Goal: Navigation & Orientation: Find specific page/section

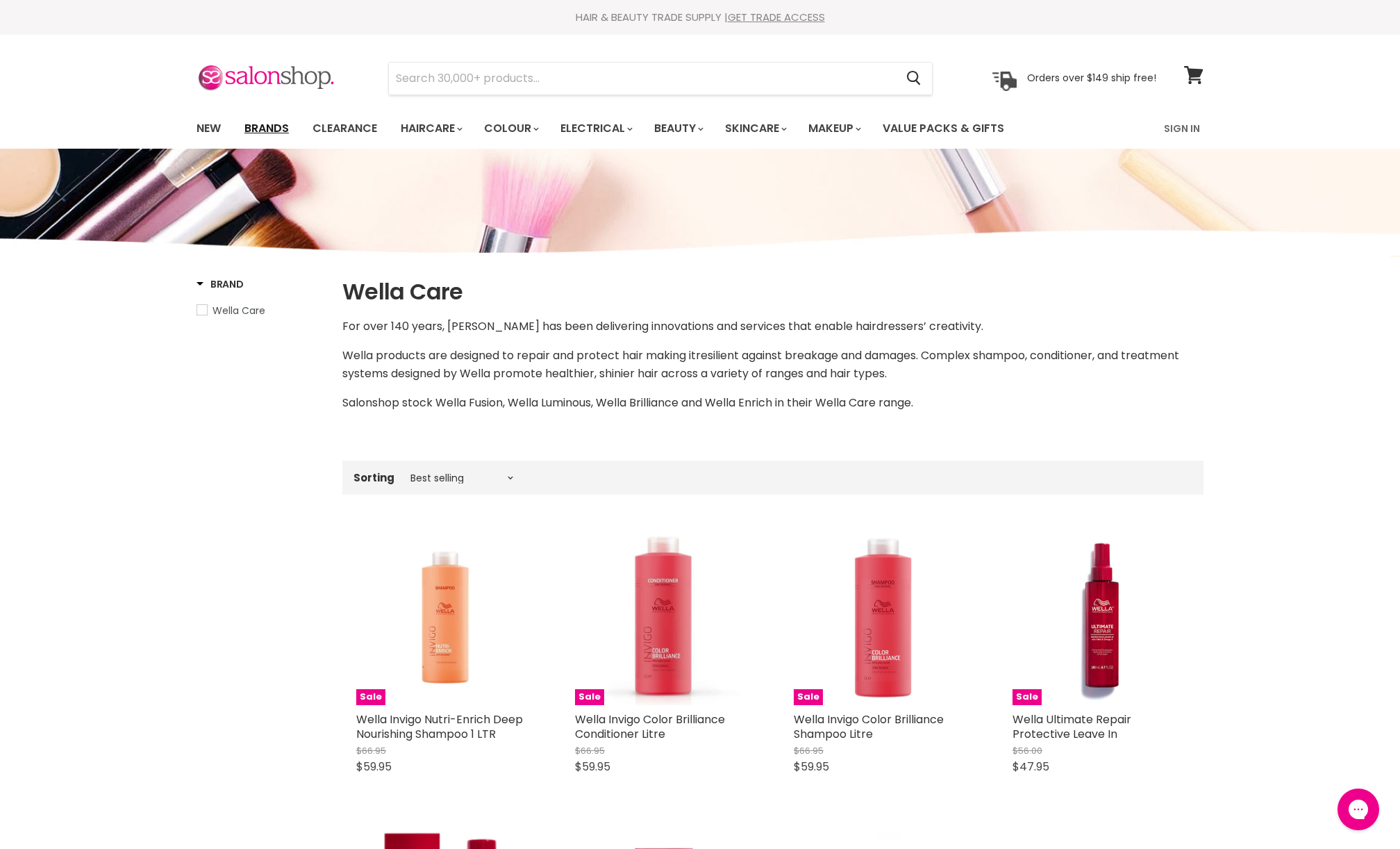
click at [263, 125] on link "Brands" at bounding box center [267, 128] width 66 height 29
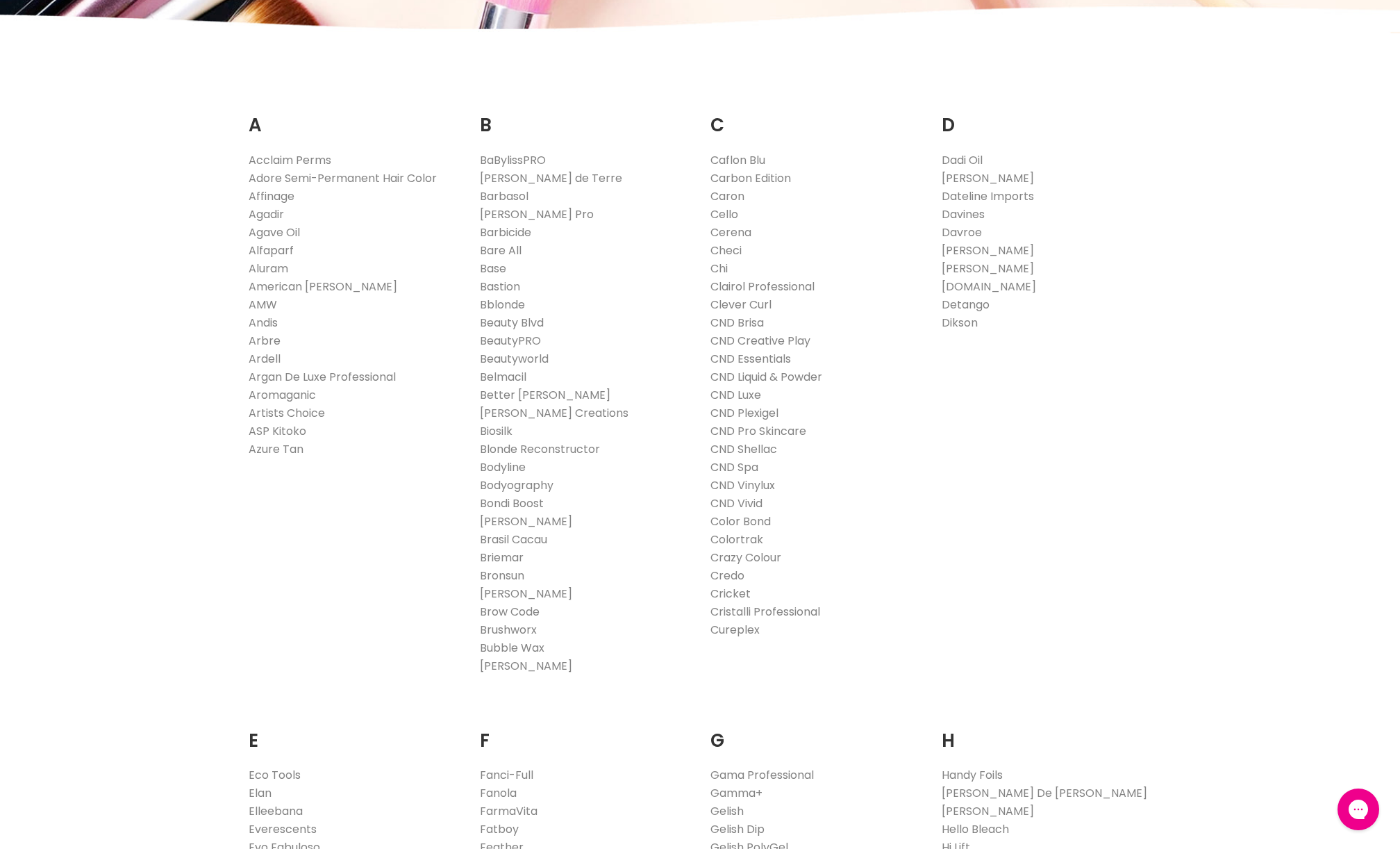
scroll to position [302, 0]
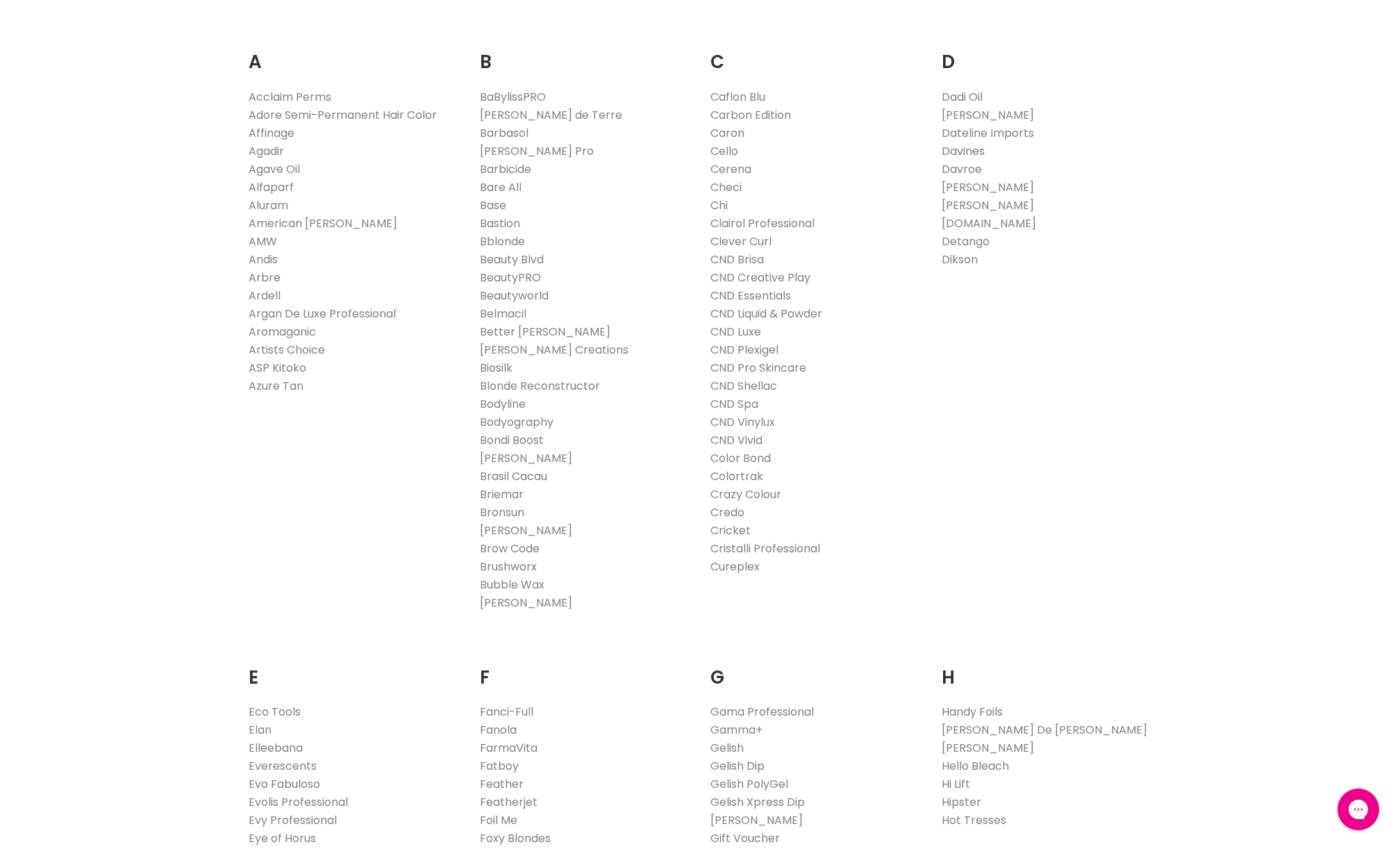
click at [976, 149] on link "Davines" at bounding box center [963, 151] width 43 height 16
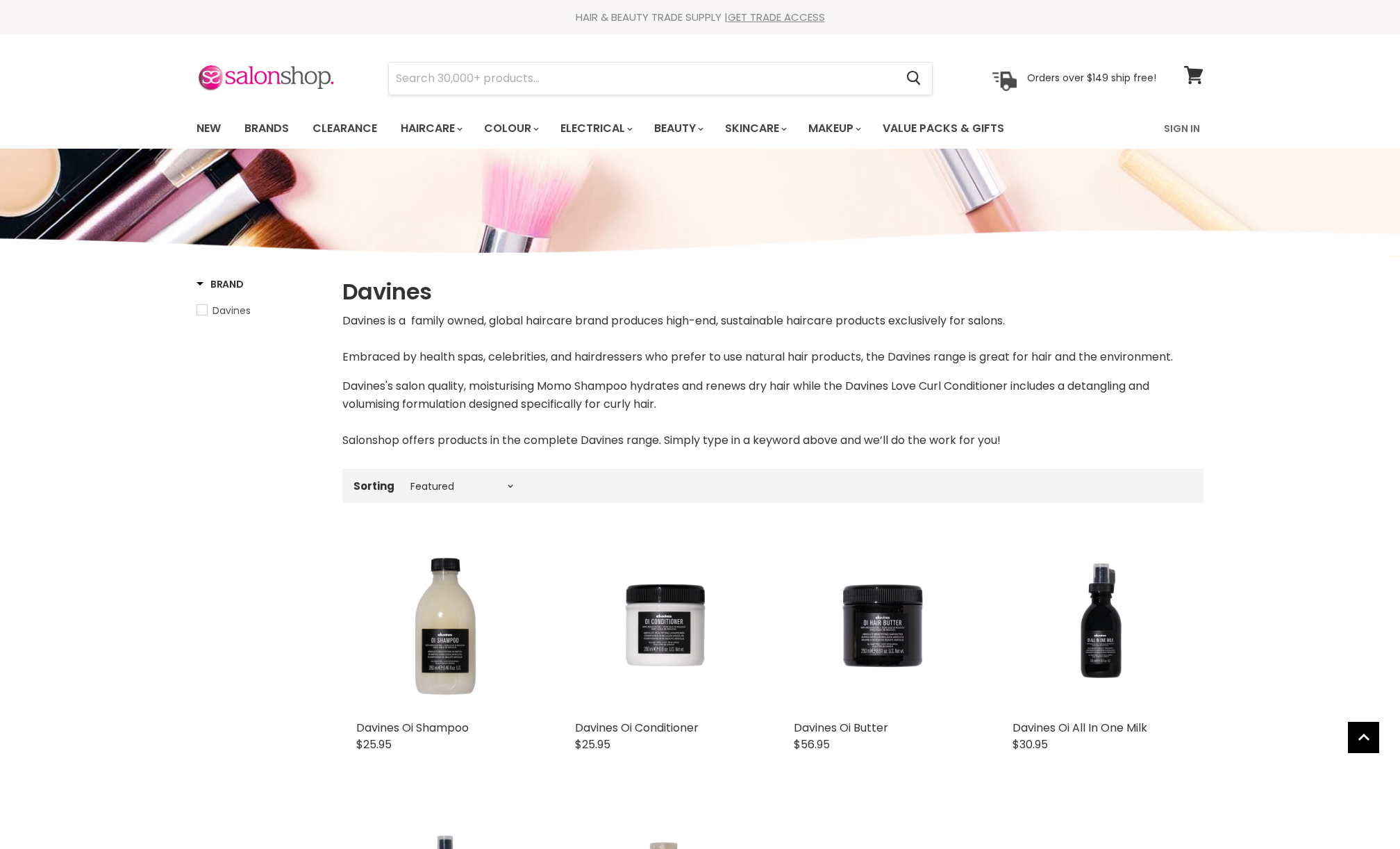
select select "manual"
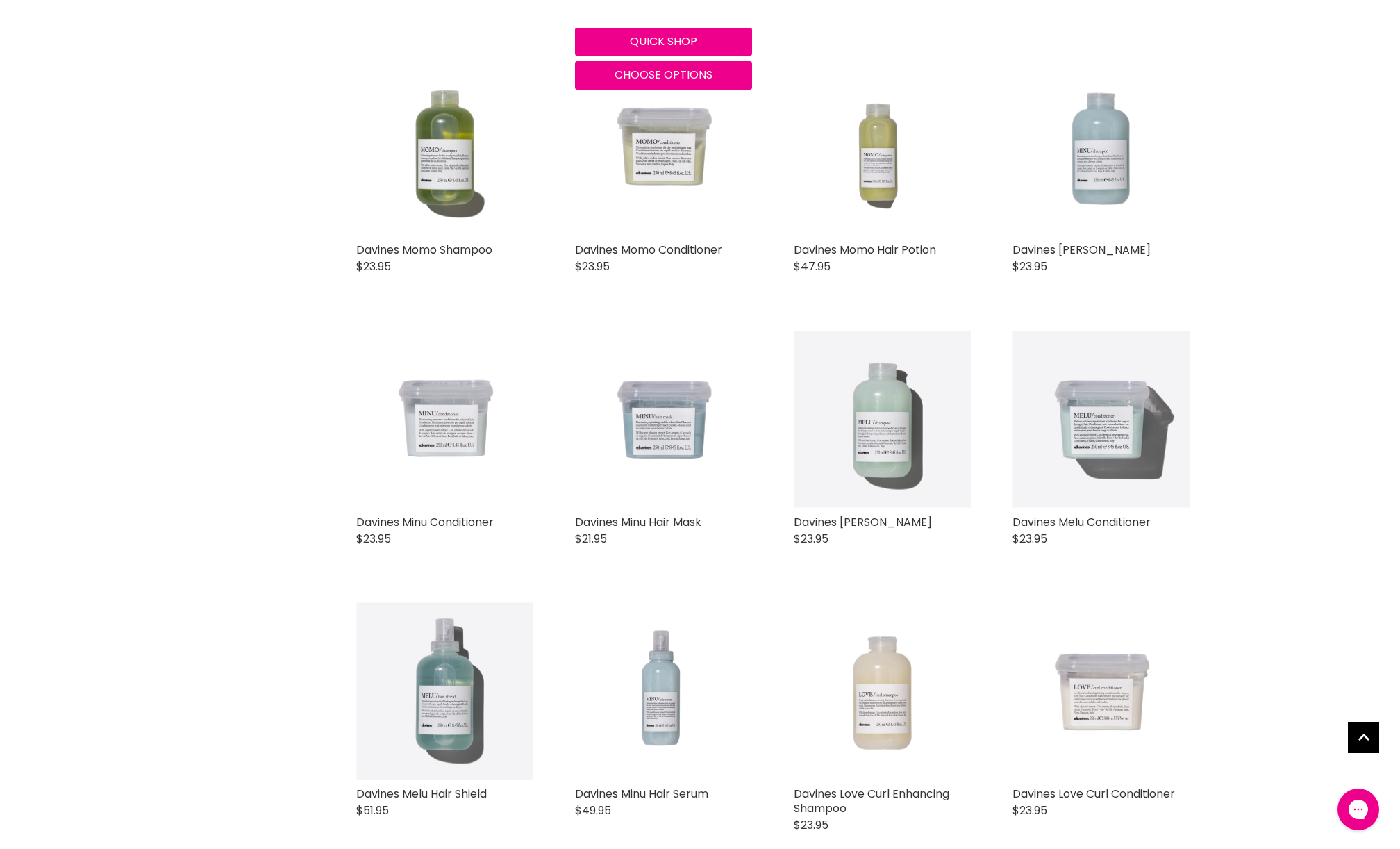
scroll to position [1068, 0]
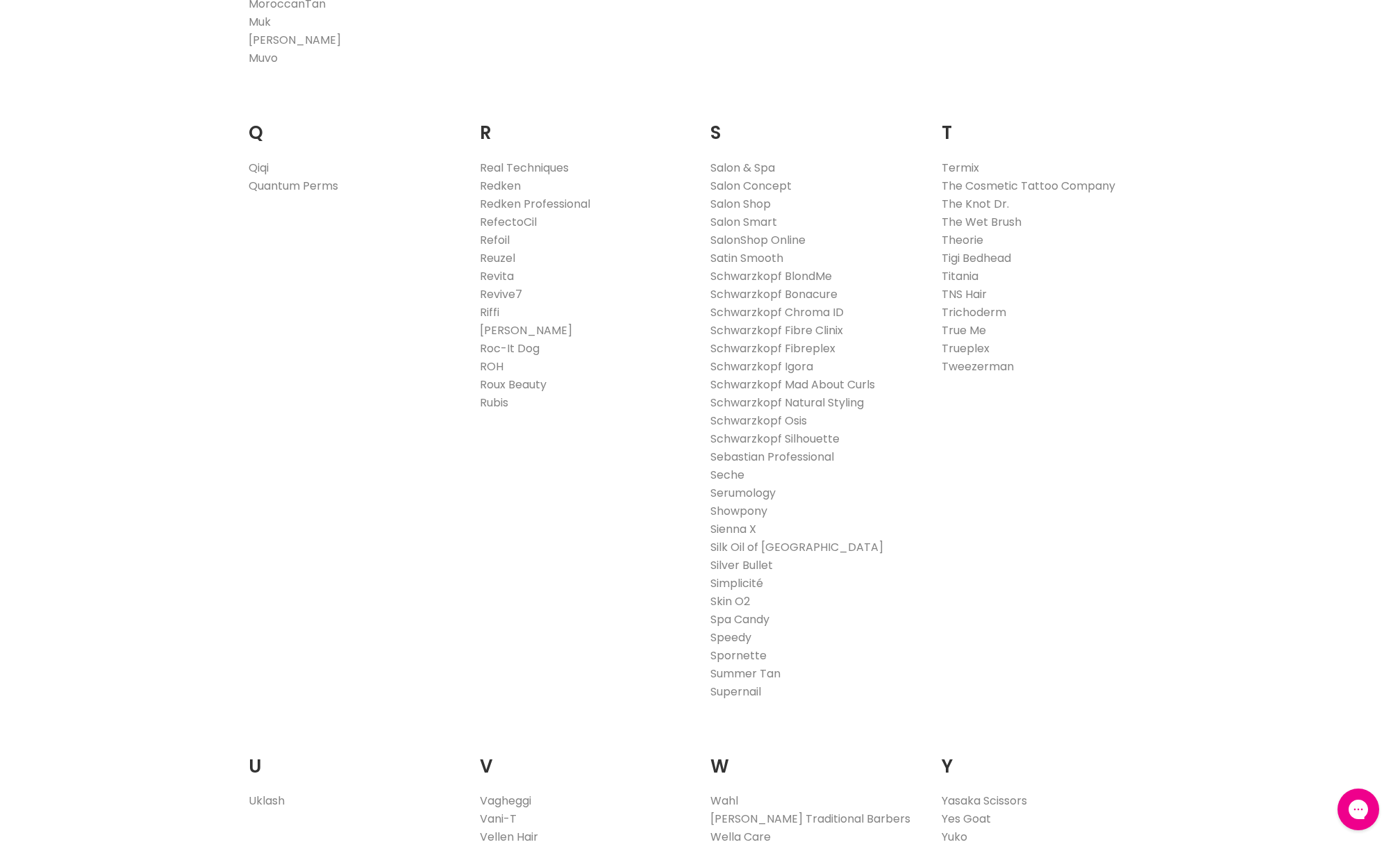
scroll to position [2595, 0]
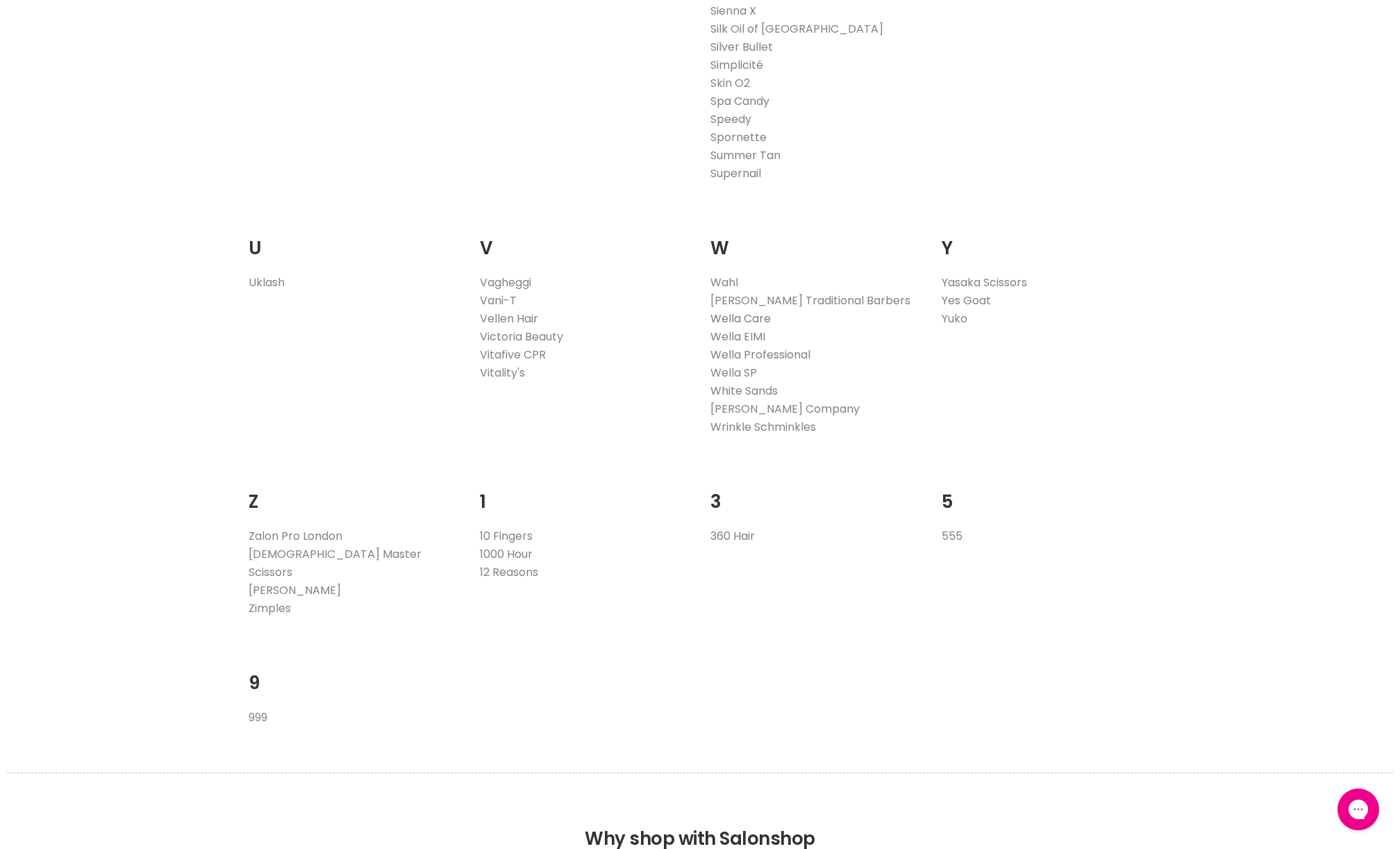
click at [754, 322] on link "Wella Care" at bounding box center [741, 319] width 61 height 16
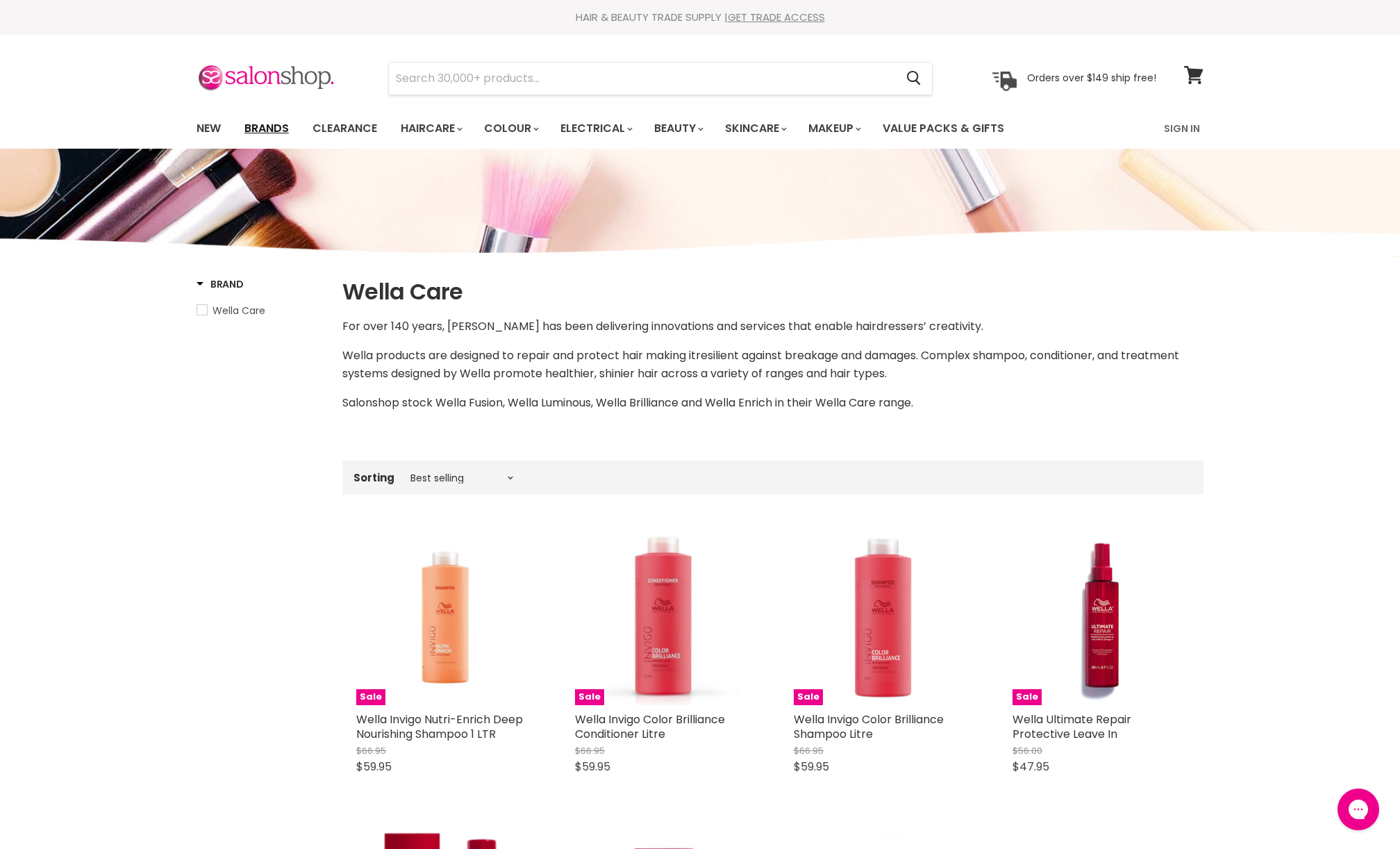
click at [276, 127] on link "Brands" at bounding box center [267, 128] width 66 height 29
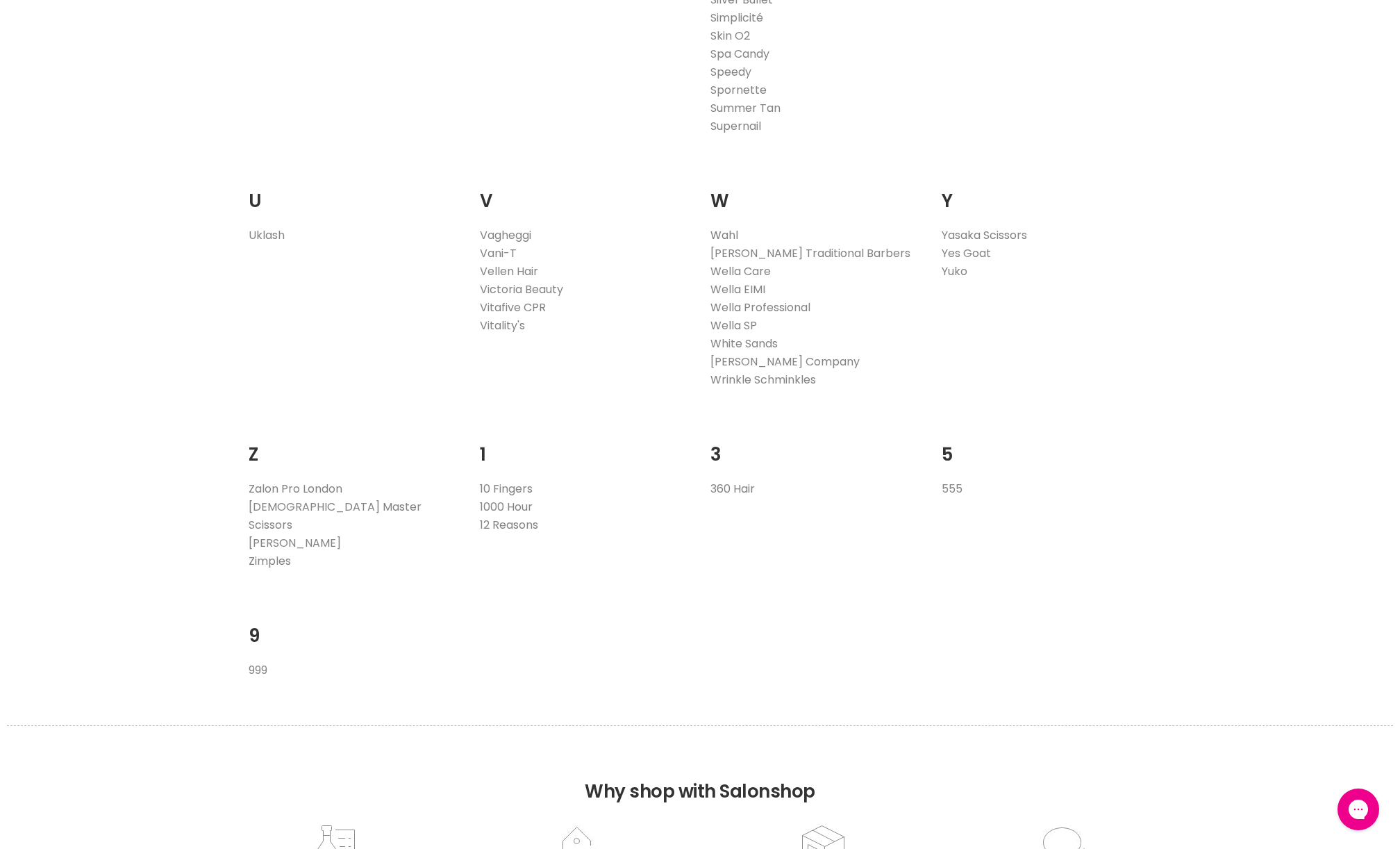
click at [734, 232] on link "Wahl" at bounding box center [725, 235] width 28 height 16
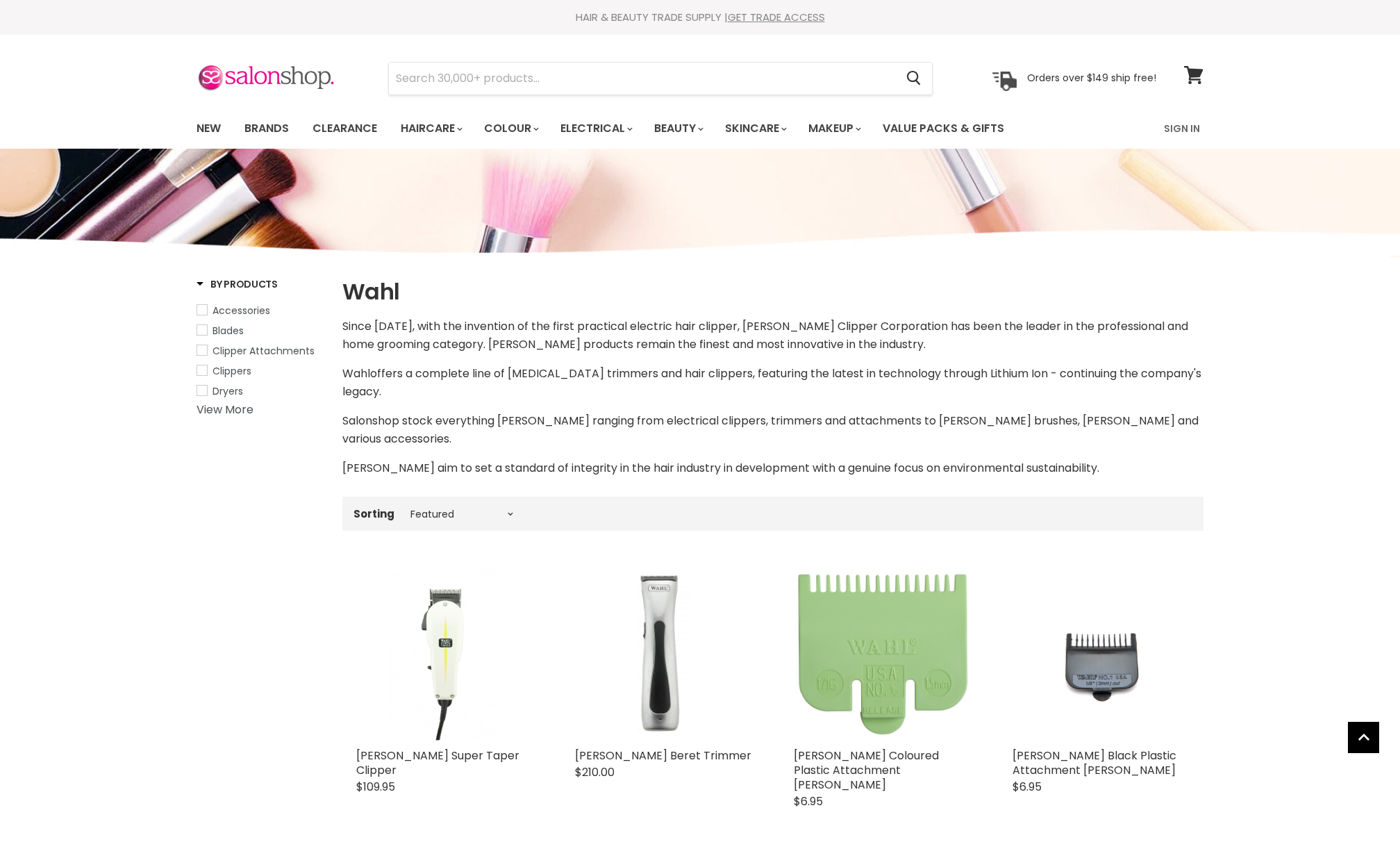
select select "manual"
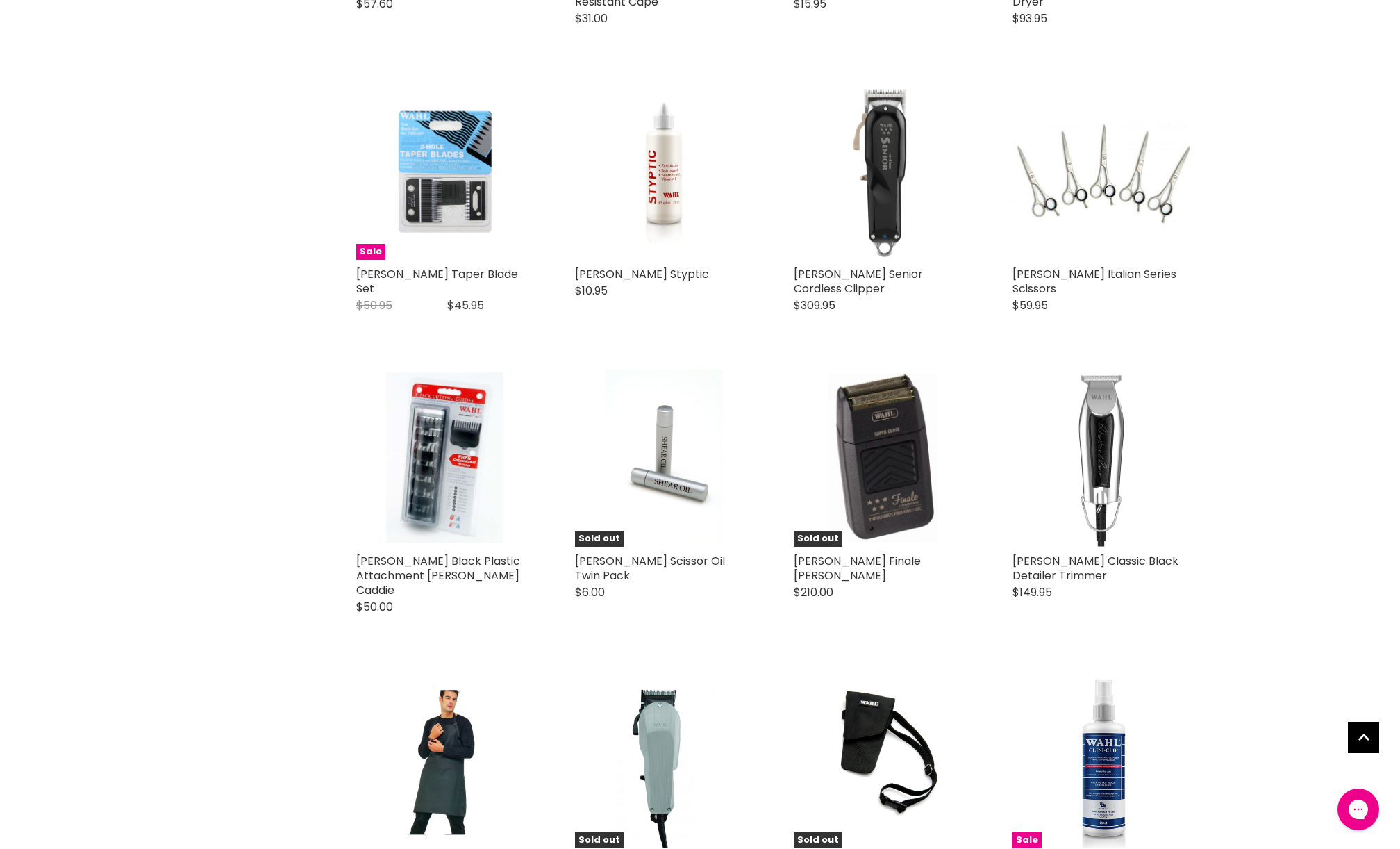
scroll to position [2137, 0]
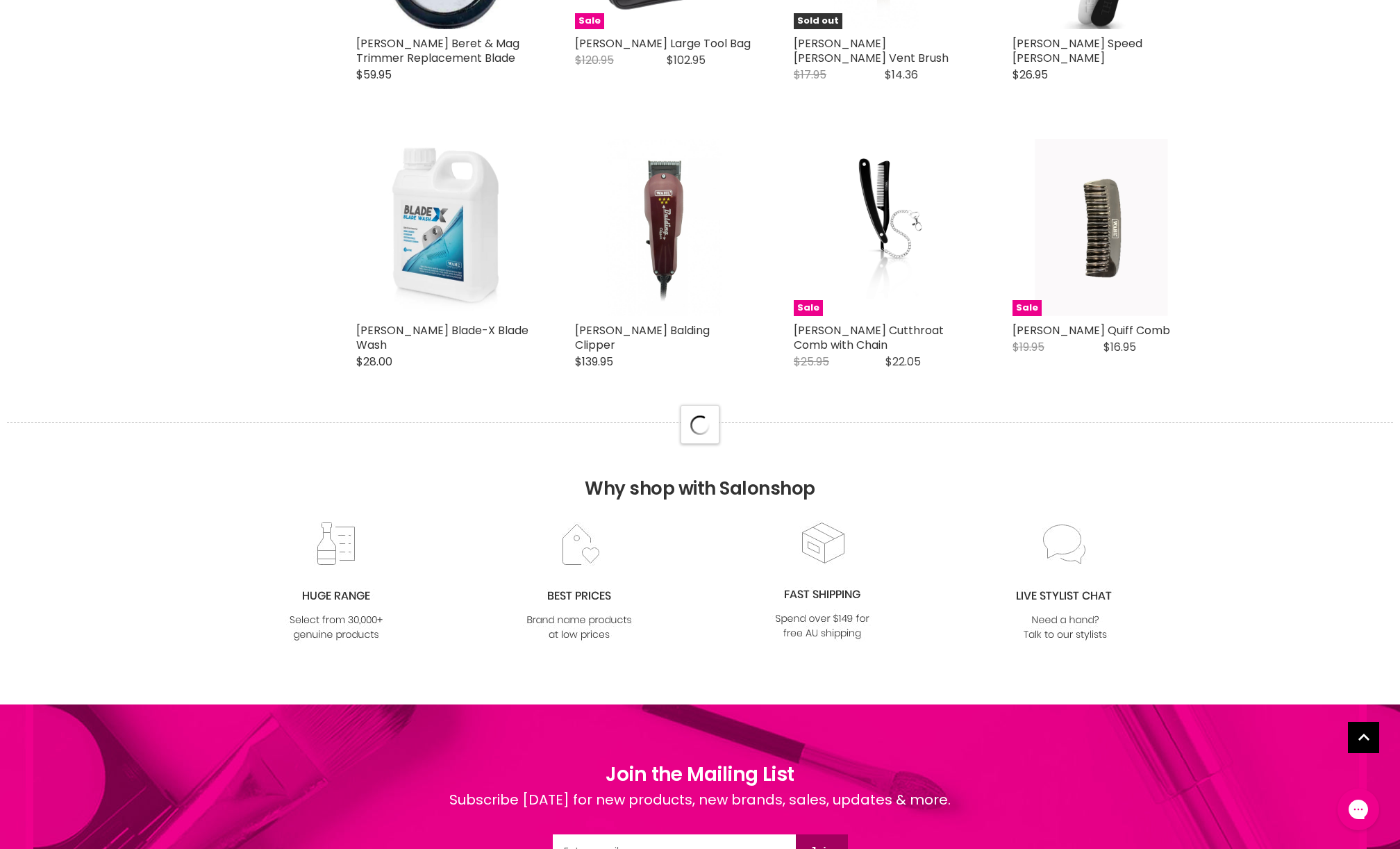
select select "manual"
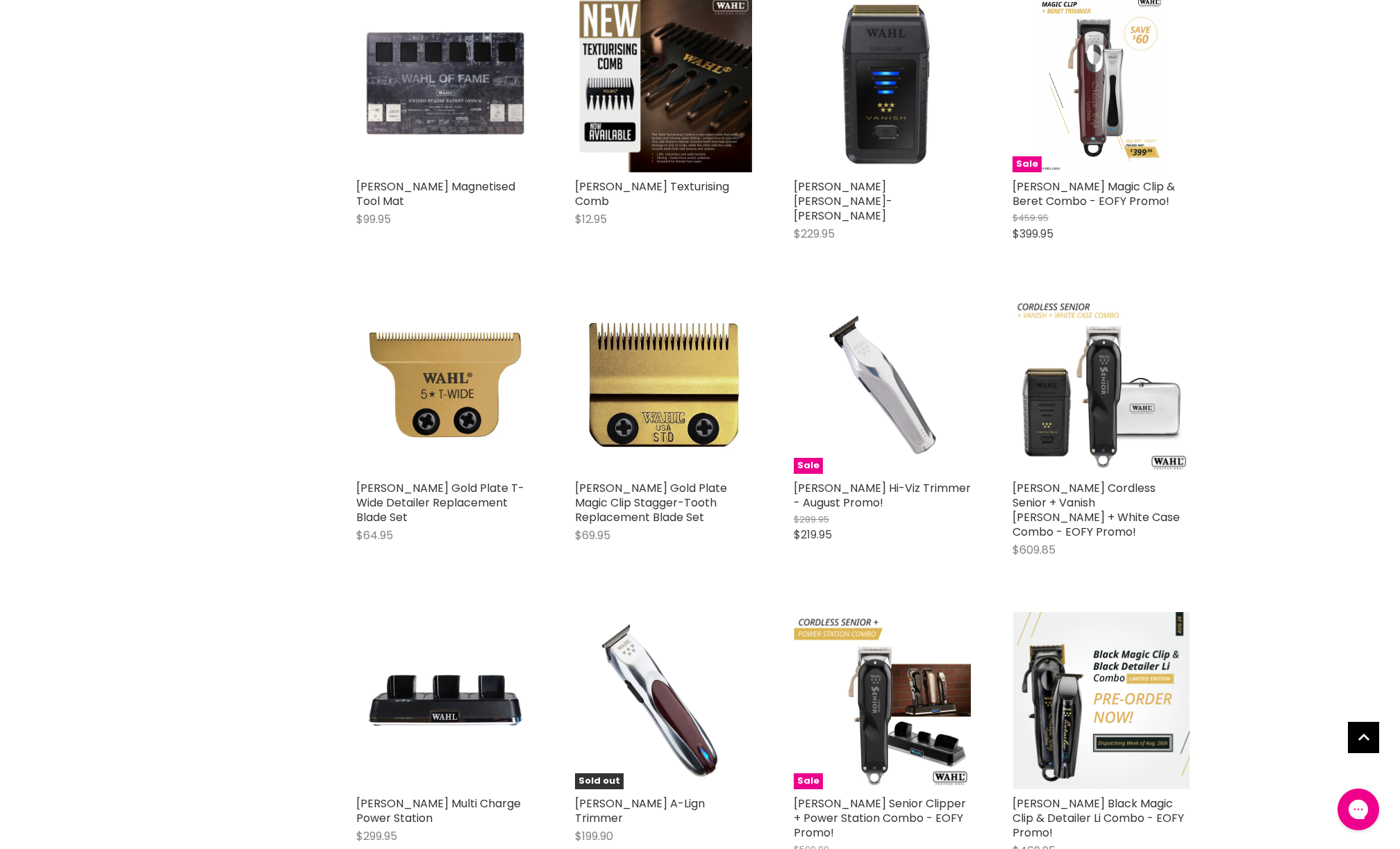
scroll to position [5341, 0]
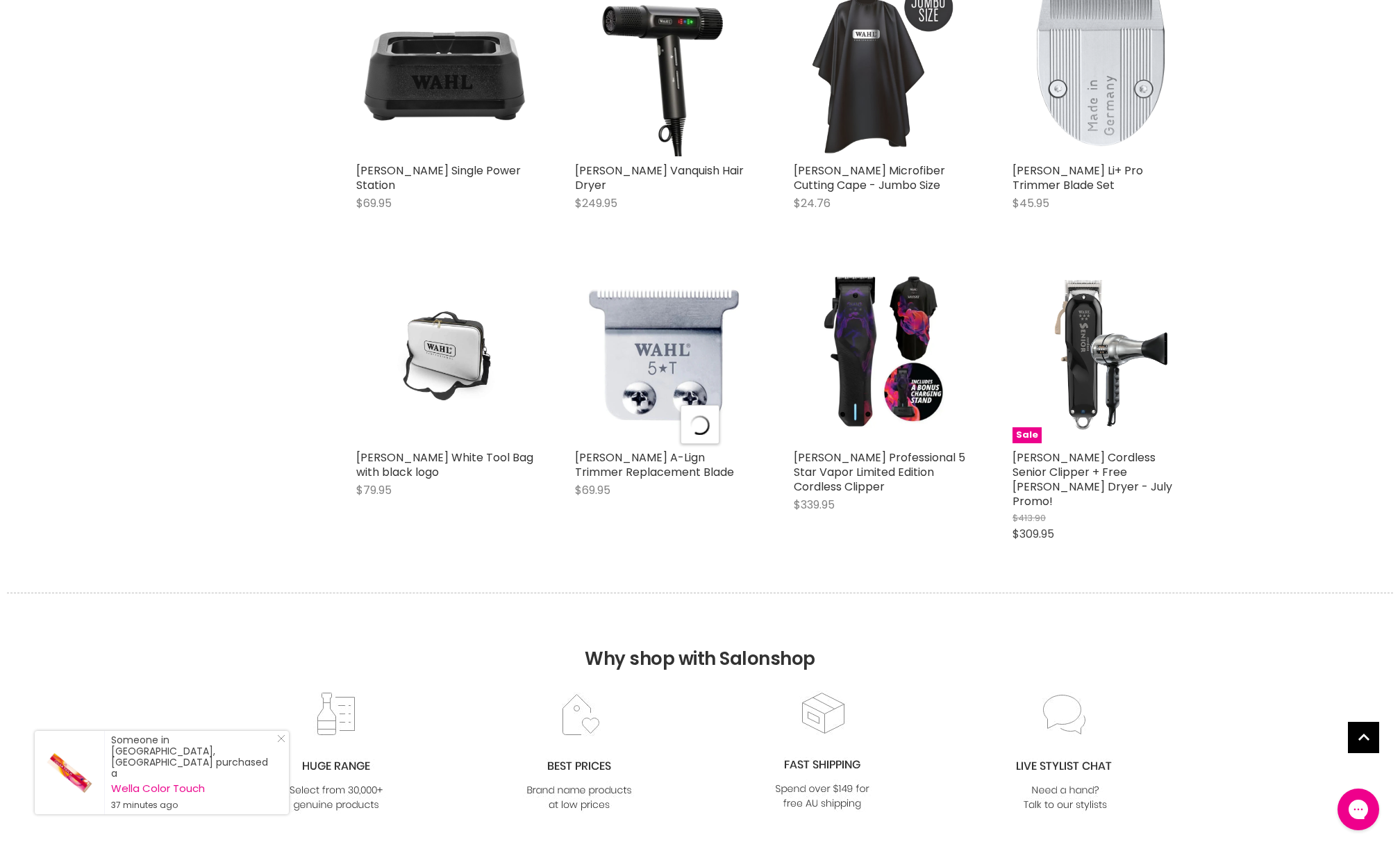
scroll to position [7334, 0]
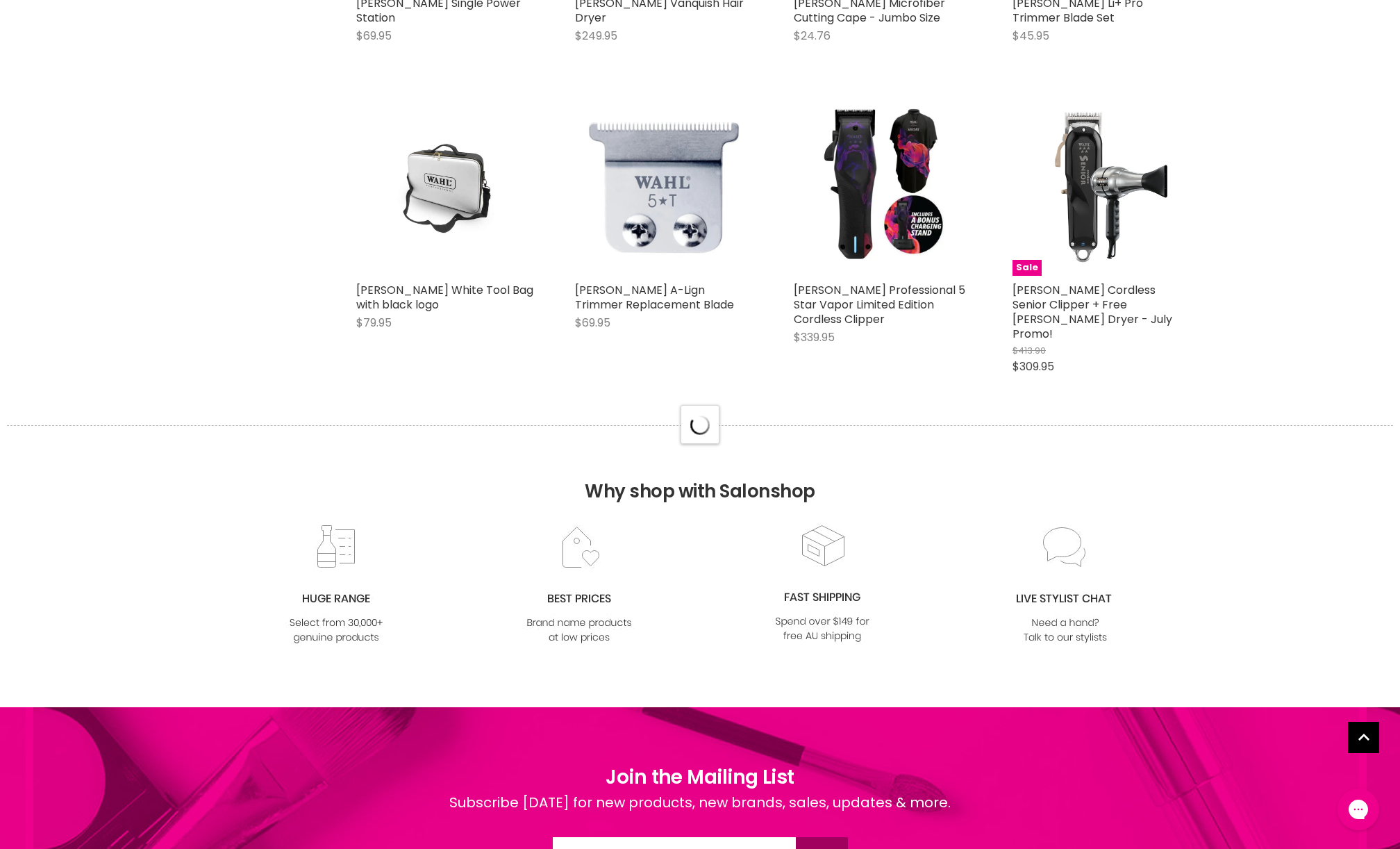
select select "manual"
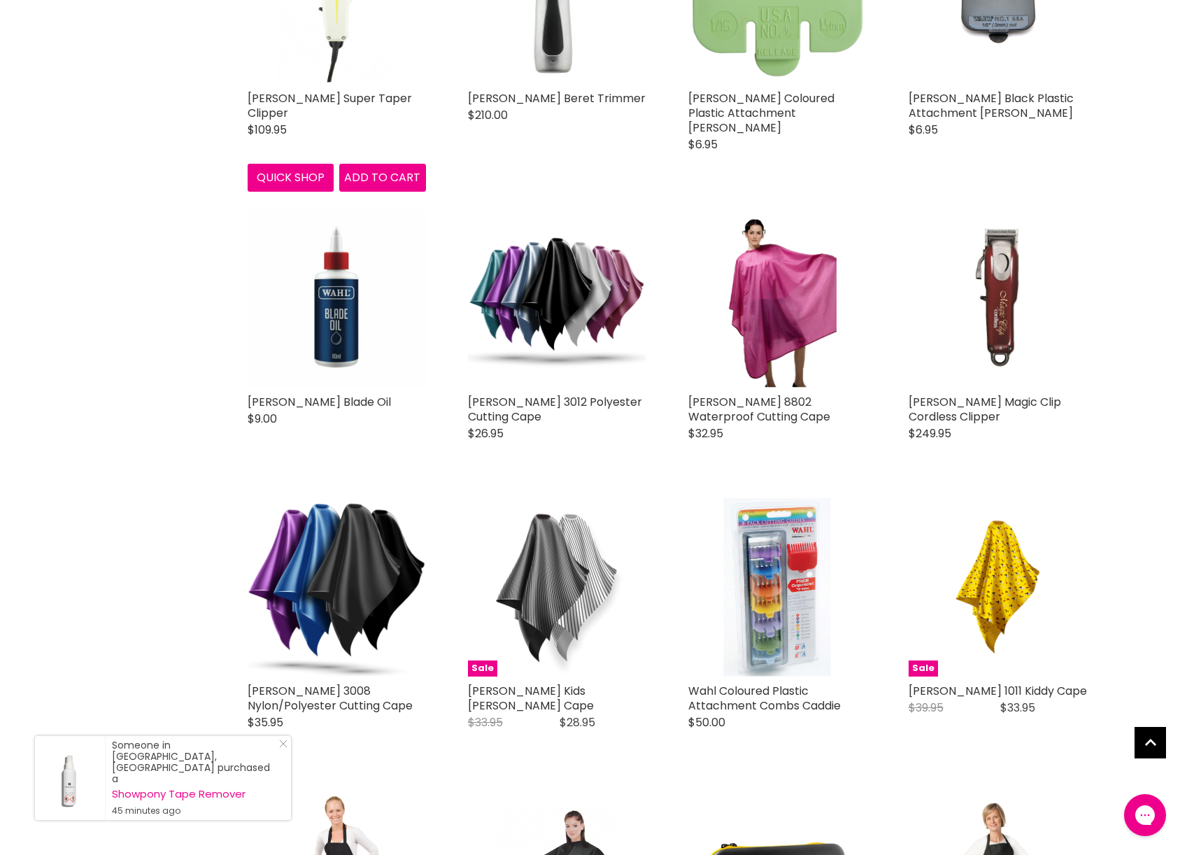
scroll to position [0, 0]
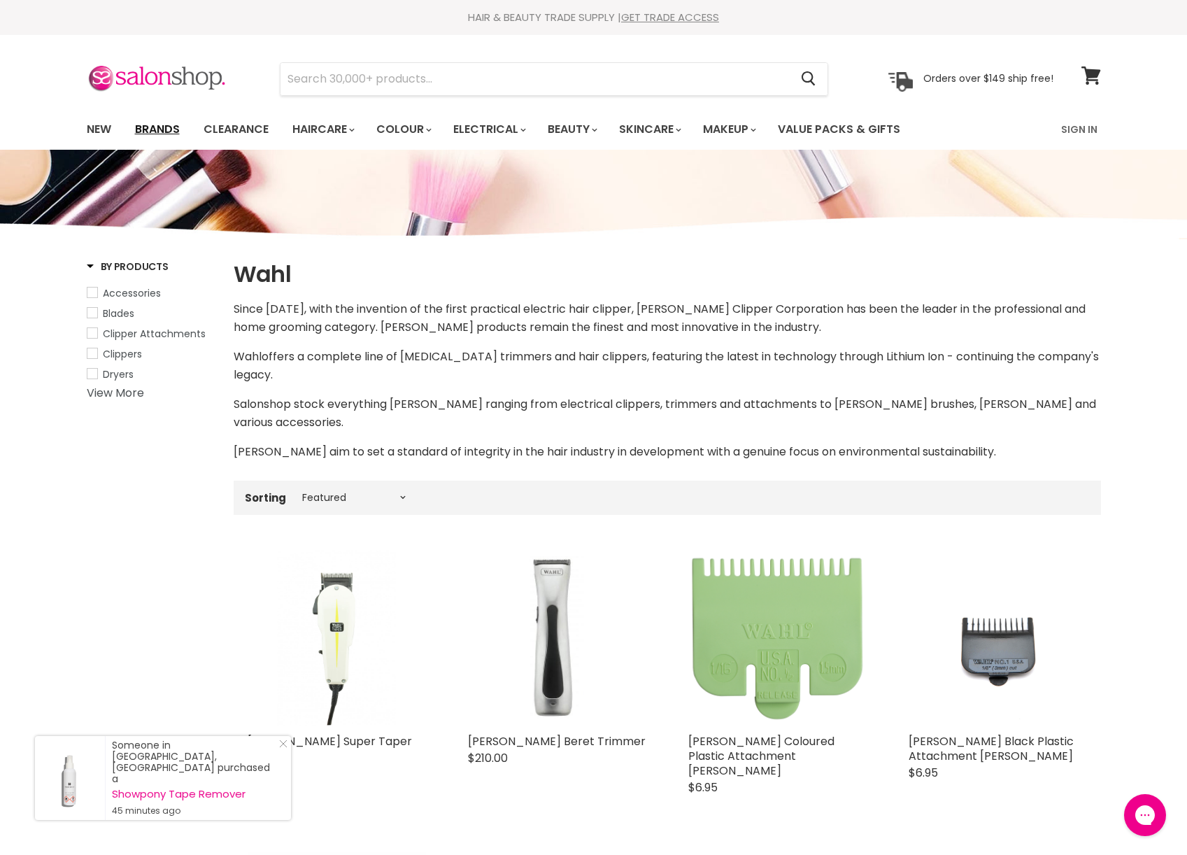
click at [144, 134] on link "Brands" at bounding box center [158, 129] width 66 height 29
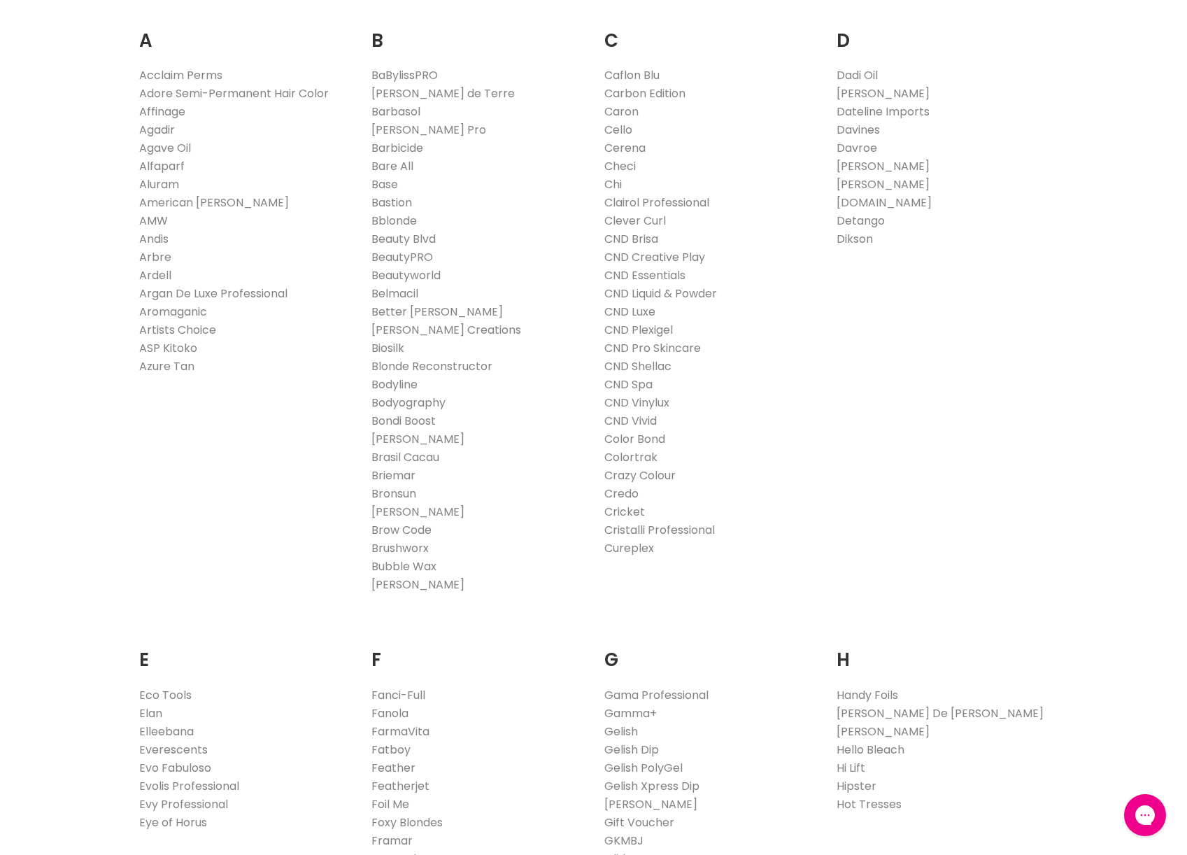
scroll to position [579, 0]
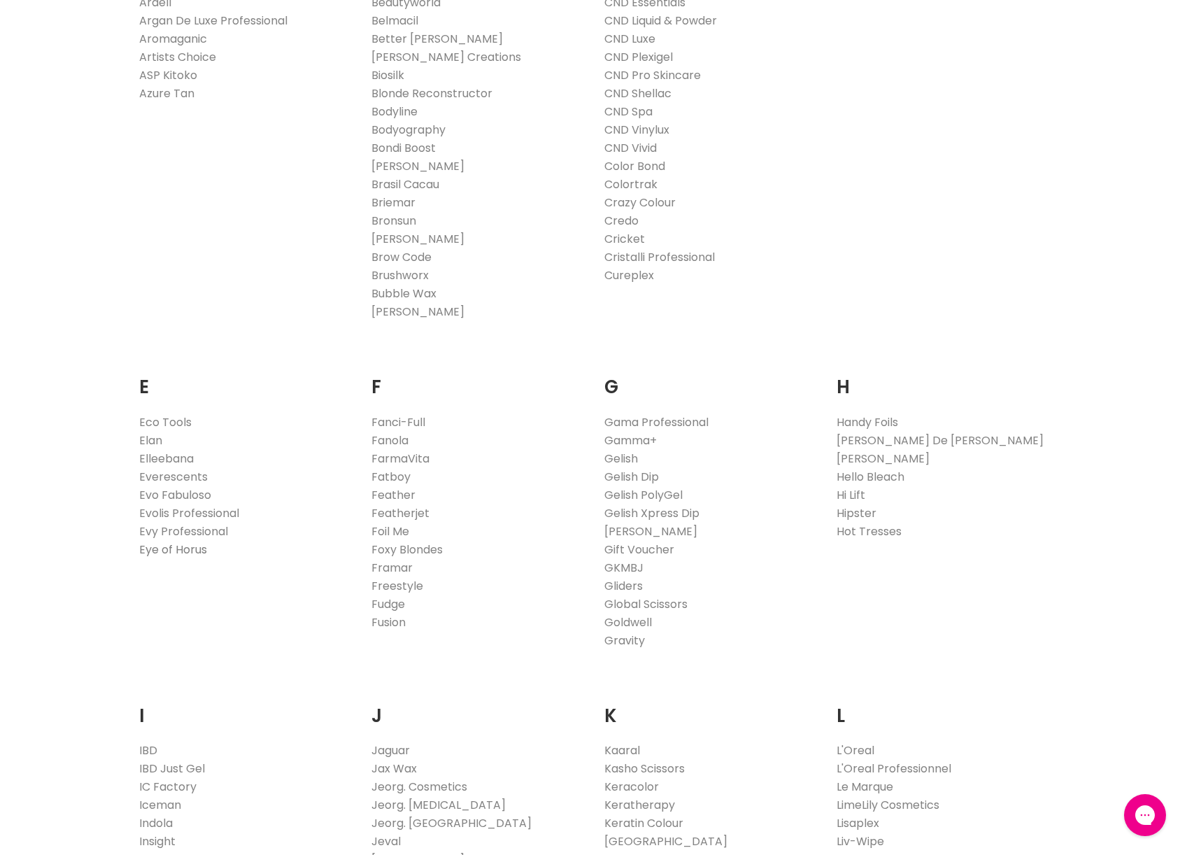
click at [159, 548] on link "Eye of Horus" at bounding box center [173, 549] width 68 height 16
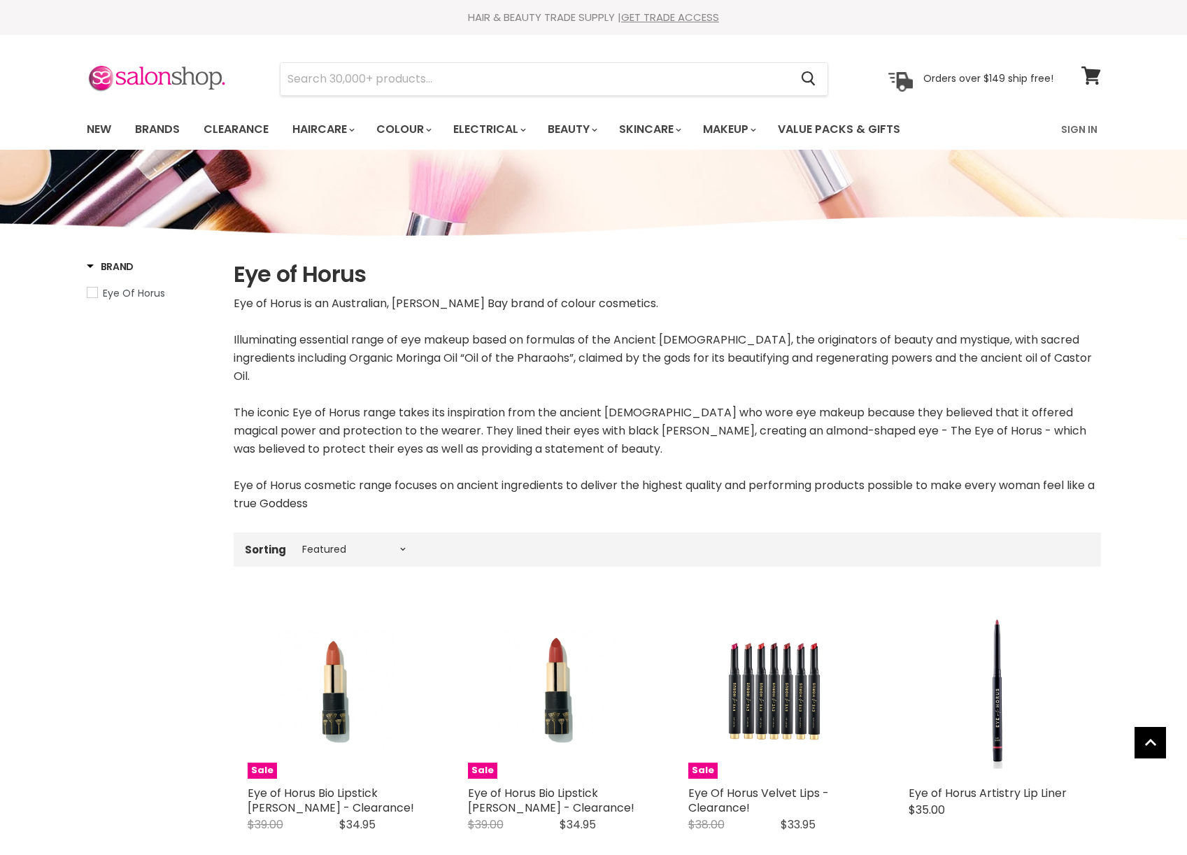
select select "manual"
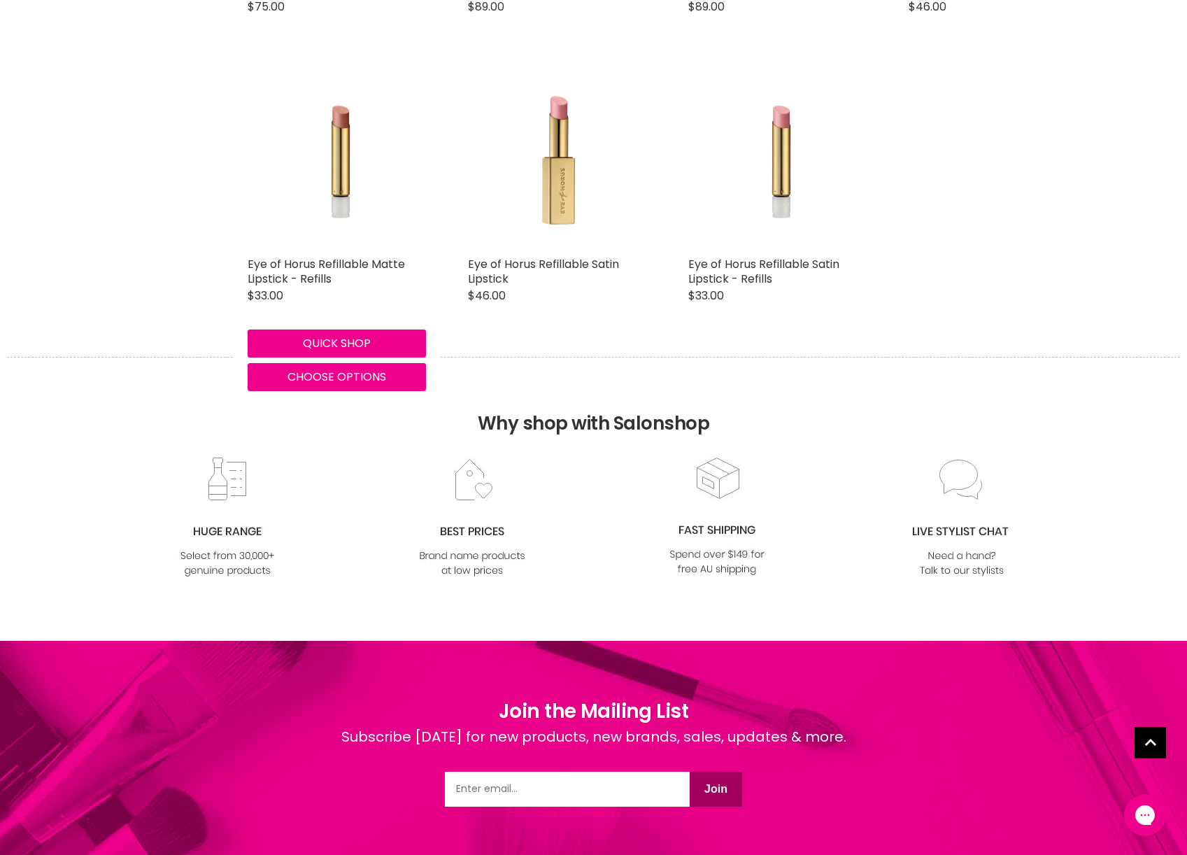
scroll to position [3594, 0]
